Goal: Answer question/provide support: Share knowledge or assist other users

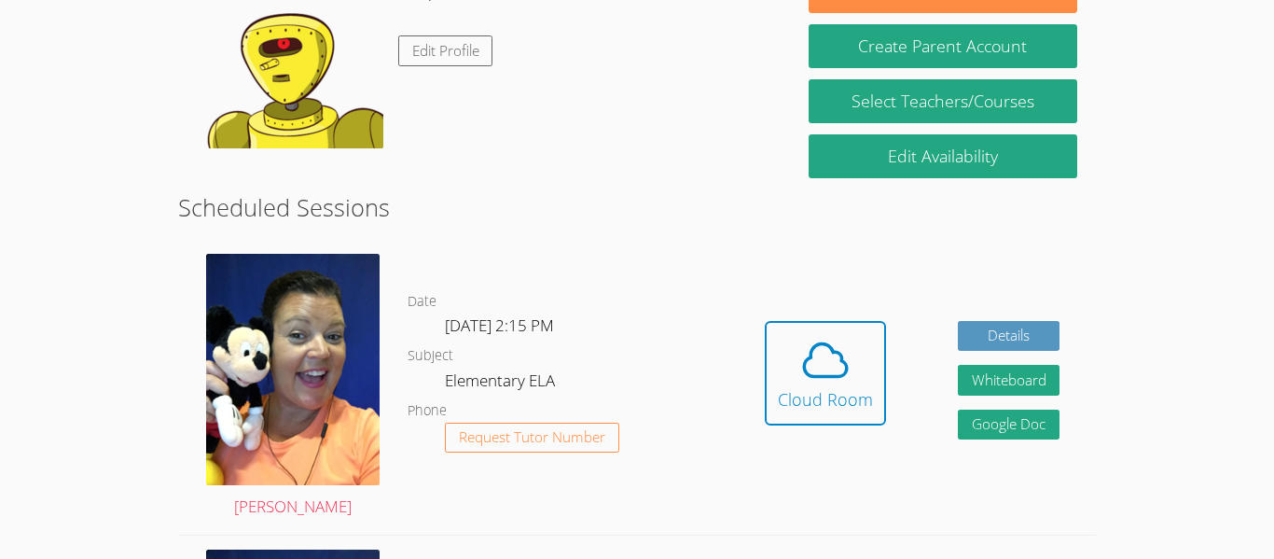
scroll to position [373, 0]
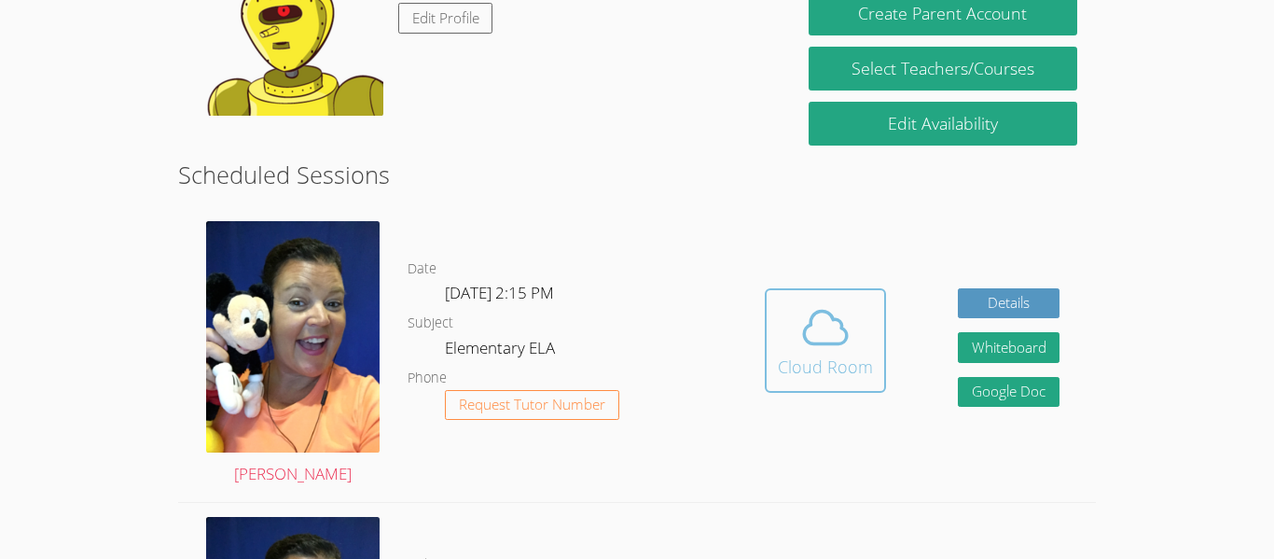
click at [806, 314] on icon at bounding box center [826, 327] width 52 height 52
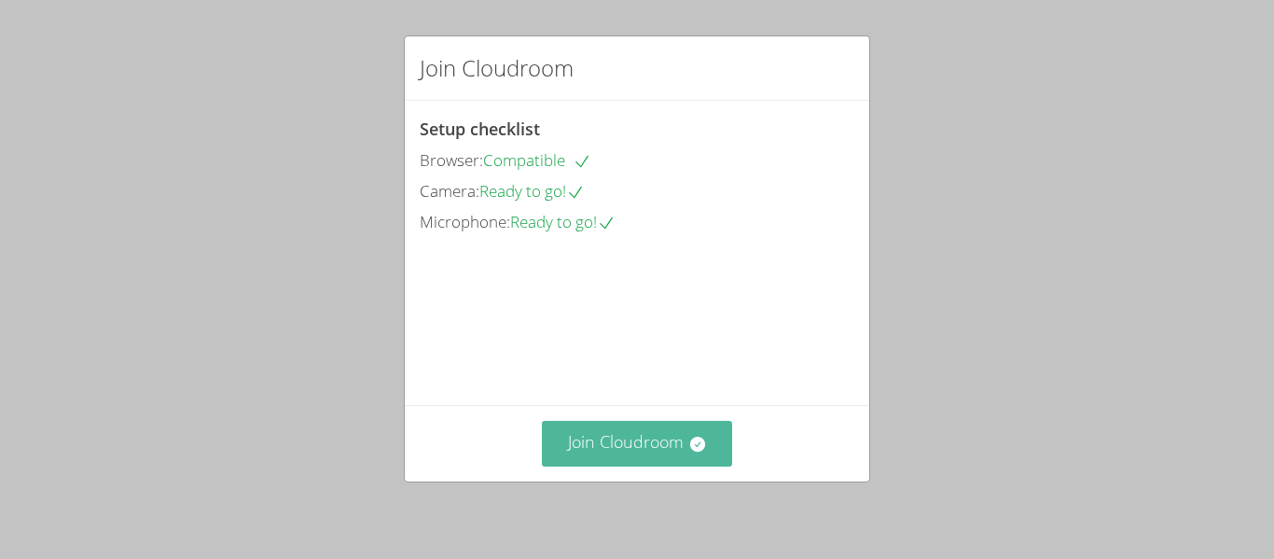
click at [623, 463] on button "Join Cloudroom" at bounding box center [637, 444] width 191 height 46
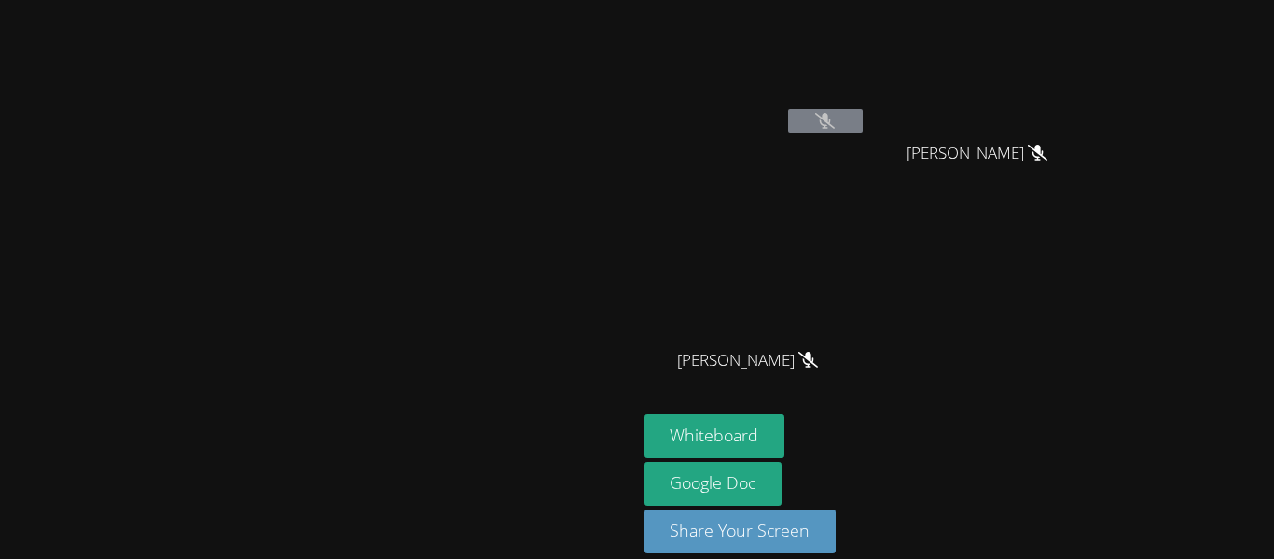
click at [458, 410] on video at bounding box center [318, 252] width 280 height 350
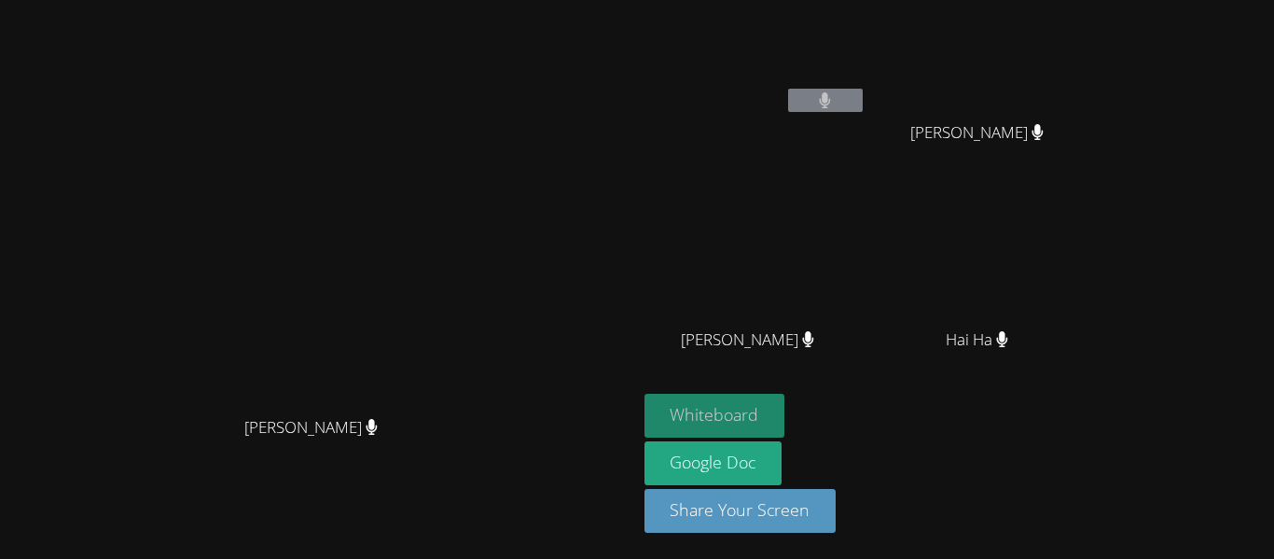
click at [786, 419] on button "Whiteboard" at bounding box center [715, 416] width 141 height 44
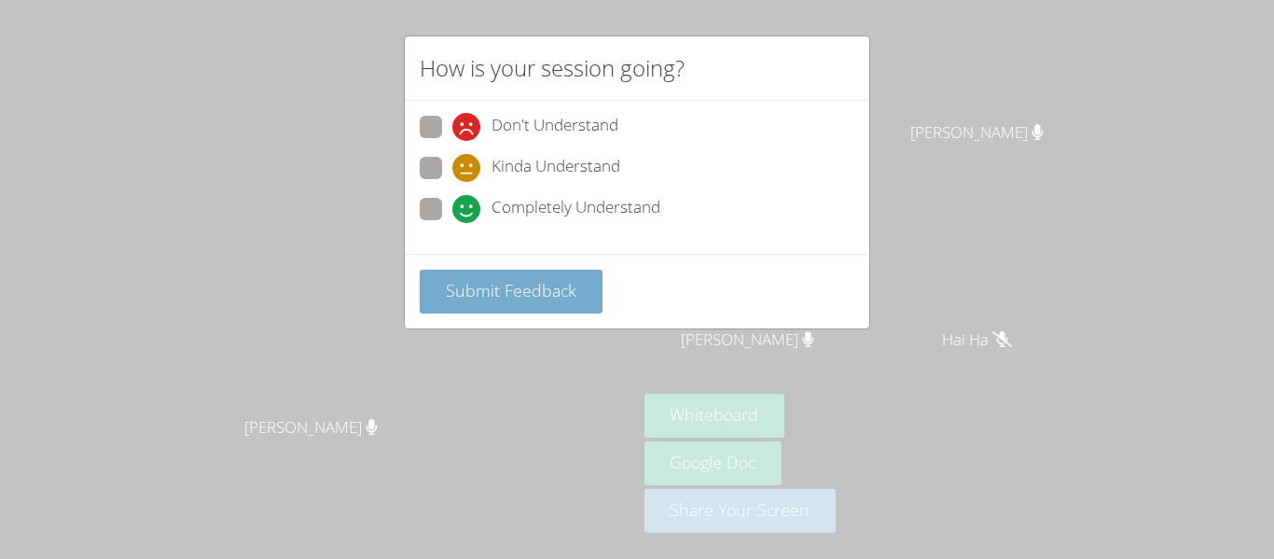
click at [577, 293] on button "Submit Feedback" at bounding box center [511, 292] width 183 height 44
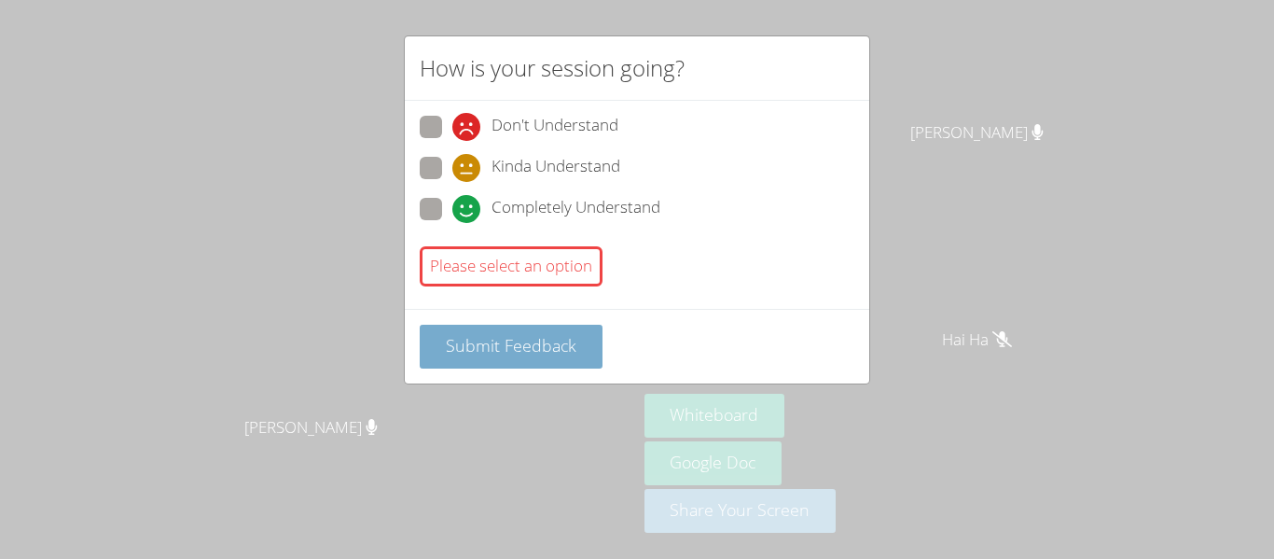
click at [580, 325] on button "Submit Feedback" at bounding box center [511, 347] width 183 height 44
click at [640, 306] on div "Don't Understand Kinda Understand Completely Understand Please select an option" at bounding box center [637, 205] width 465 height 208
click at [780, 223] on div "Completely Understand" at bounding box center [637, 215] width 435 height 34
click at [416, 204] on div "Don't Understand Kinda Understand Completely Understand Please select an option" at bounding box center [637, 205] width 465 height 208
click at [452, 223] on span at bounding box center [452, 223] width 0 height 0
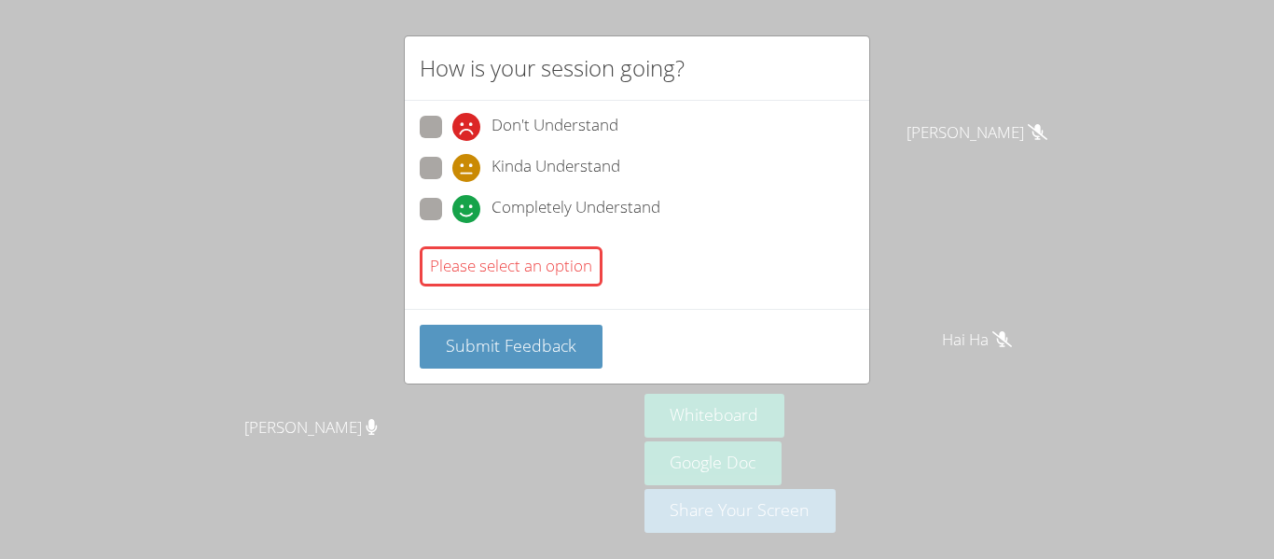
click at [452, 204] on input "Completely Understand" at bounding box center [460, 206] width 16 height 16
radio input "true"
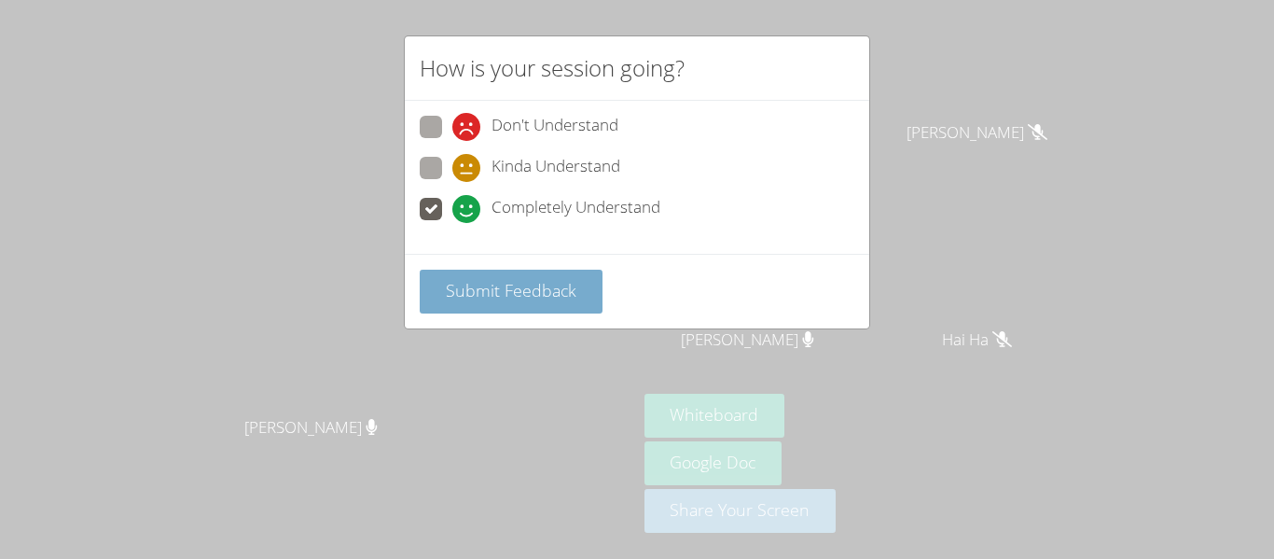
click at [525, 270] on button "Submit Feedback" at bounding box center [511, 292] width 183 height 44
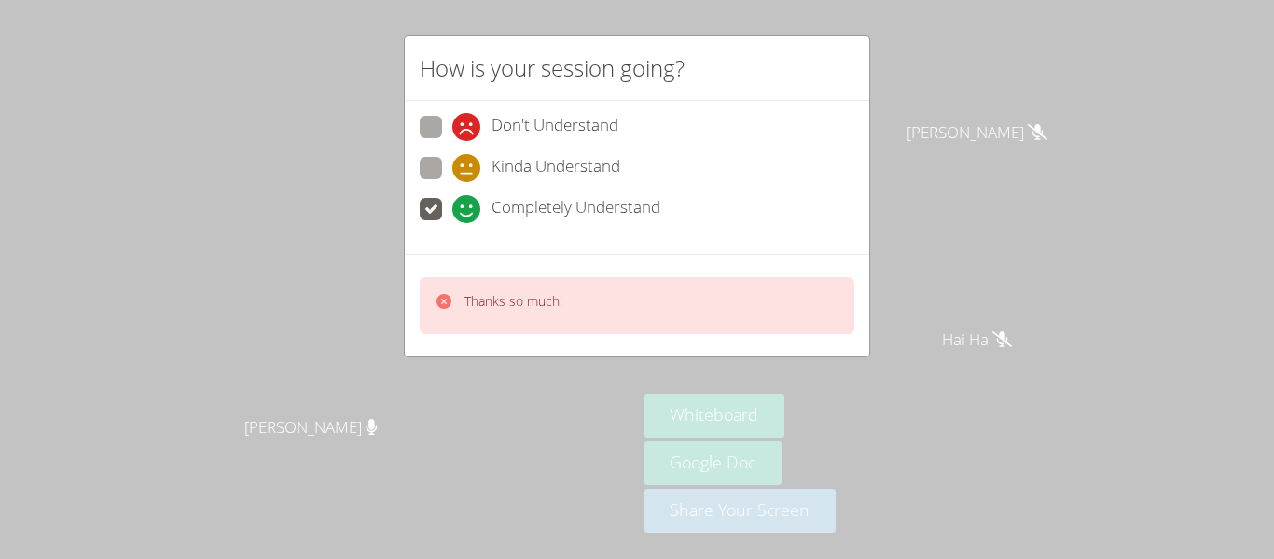
click at [573, 310] on div "Thanks so much!" at bounding box center [637, 305] width 435 height 57
